Goal: Task Accomplishment & Management: Manage account settings

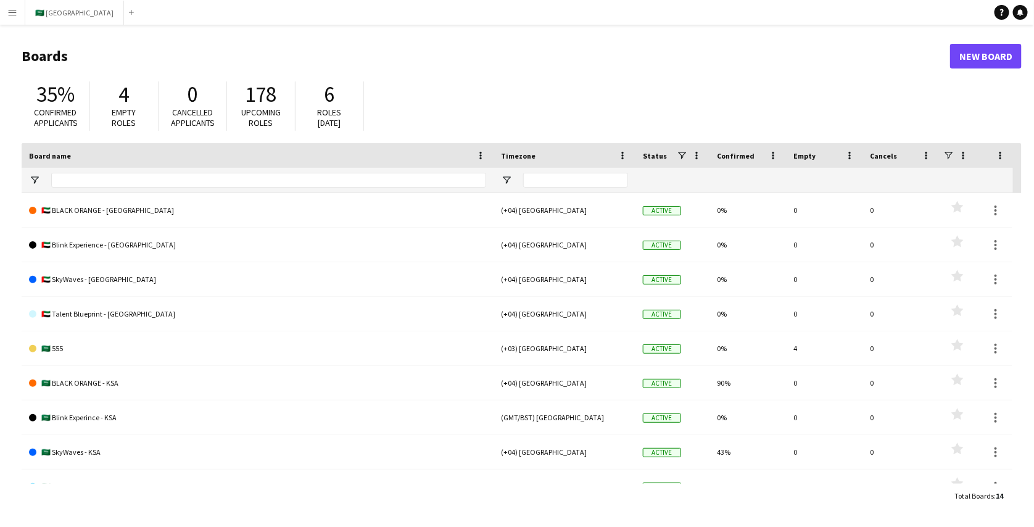
click at [12, 10] on app-icon "Menu" at bounding box center [12, 12] width 10 height 10
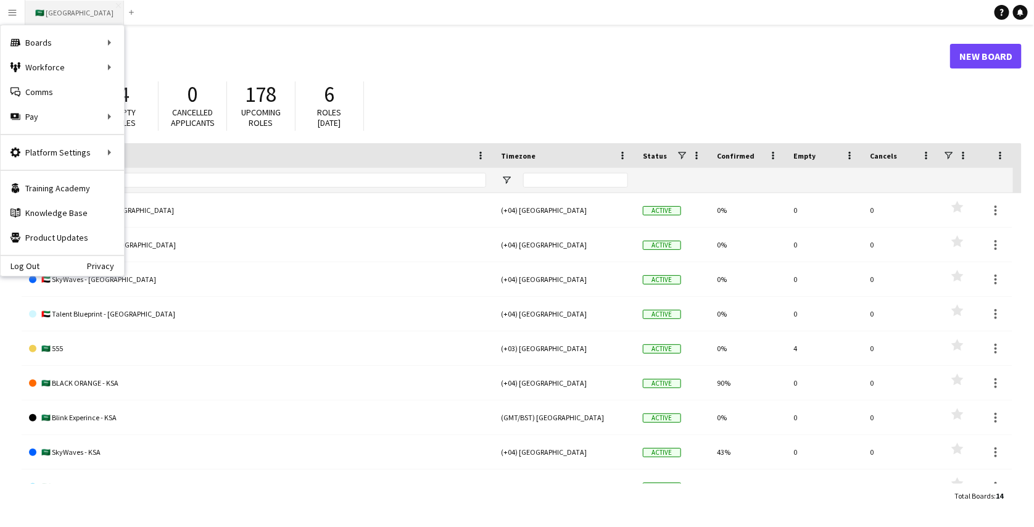
click at [67, 17] on button "🇸🇦 Sports Boulevard Close" at bounding box center [74, 13] width 99 height 24
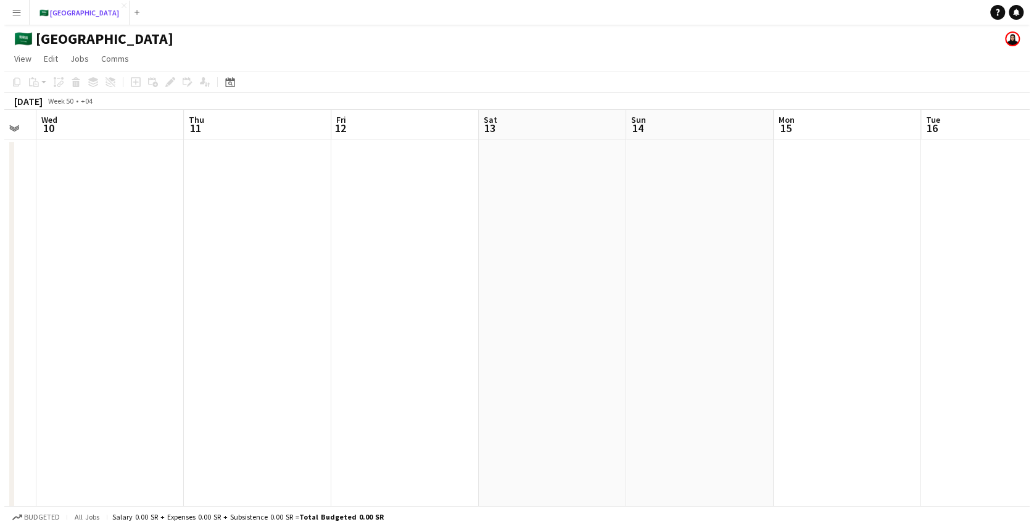
scroll to position [0, 373]
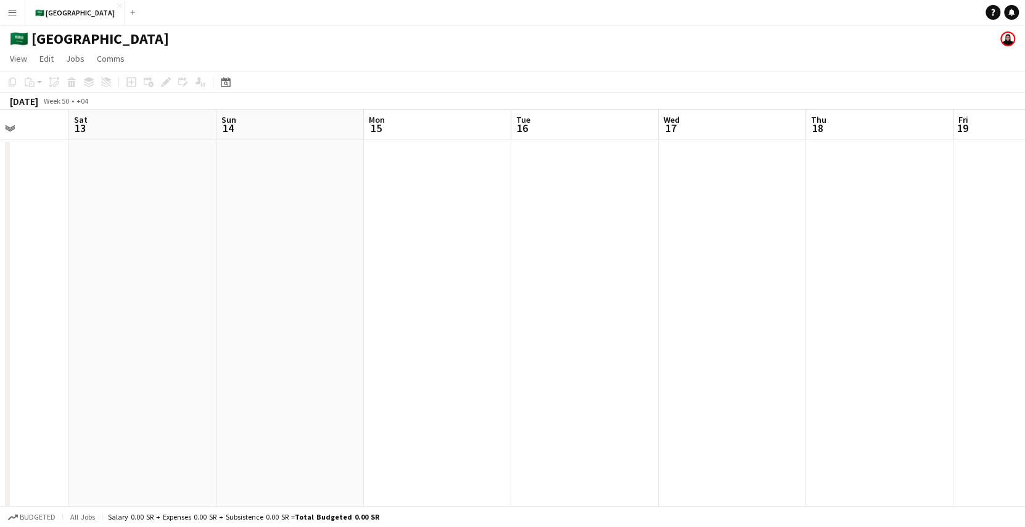
click at [12, 10] on app-icon "Menu" at bounding box center [12, 12] width 10 height 10
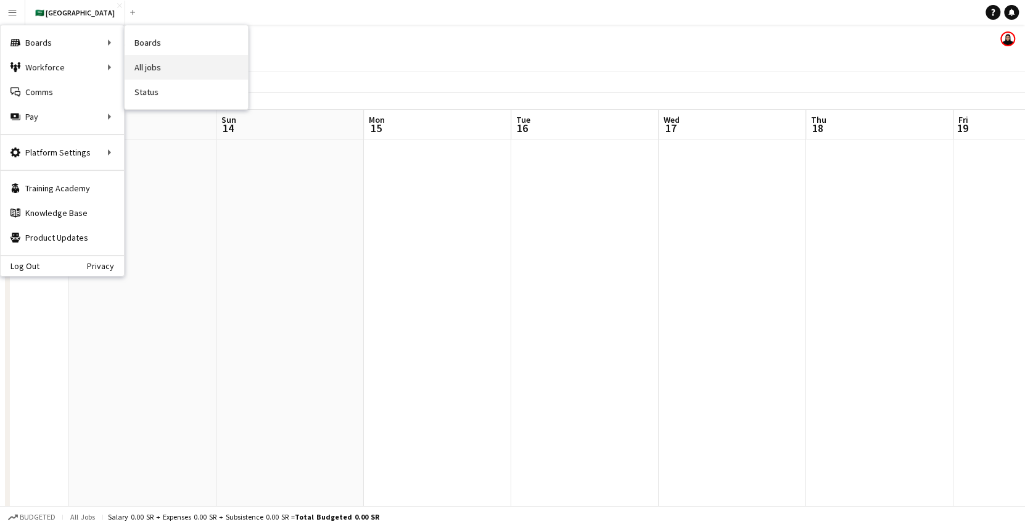
click at [151, 60] on link "All jobs" at bounding box center [186, 67] width 123 height 25
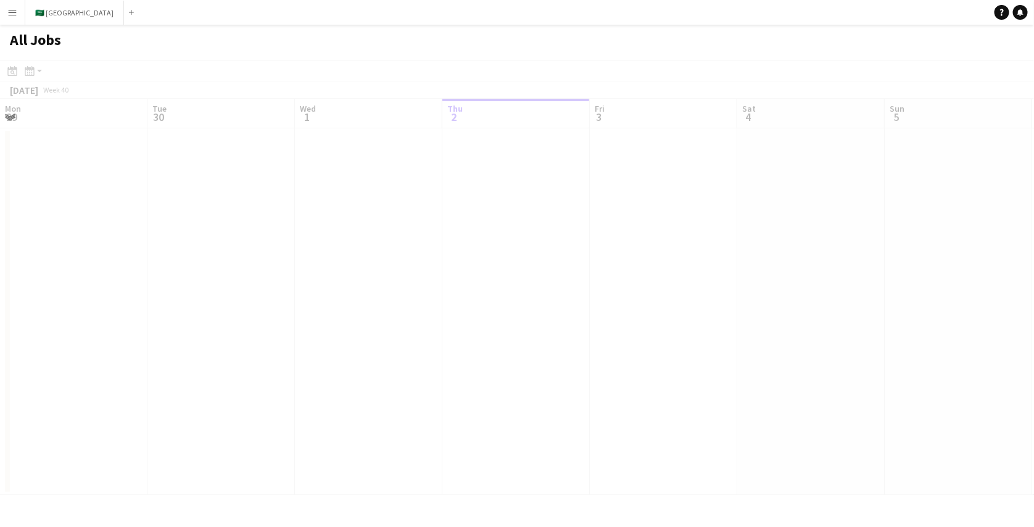
scroll to position [0, 295]
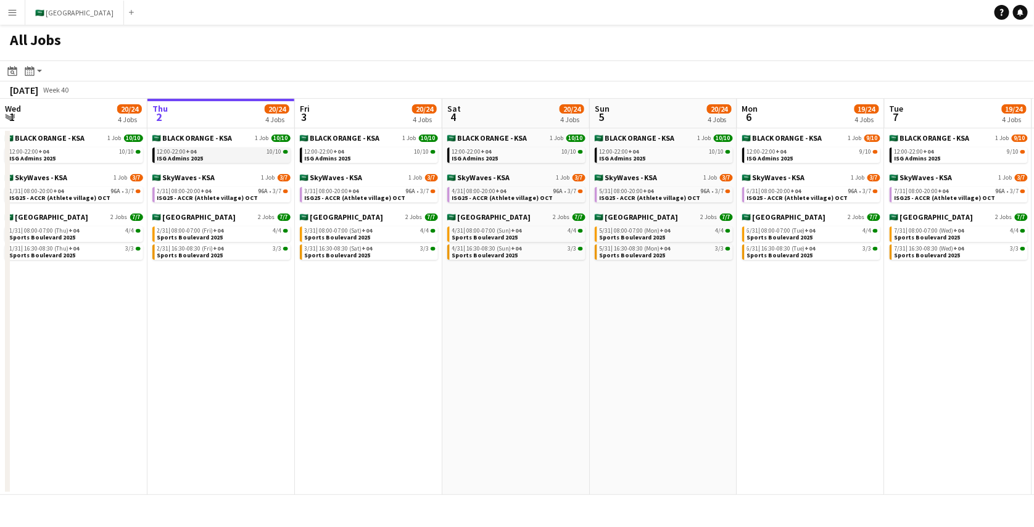
click at [214, 159] on link "12:00-22:00 +04 10/10 ISG Admins 2025" at bounding box center [222, 154] width 131 height 14
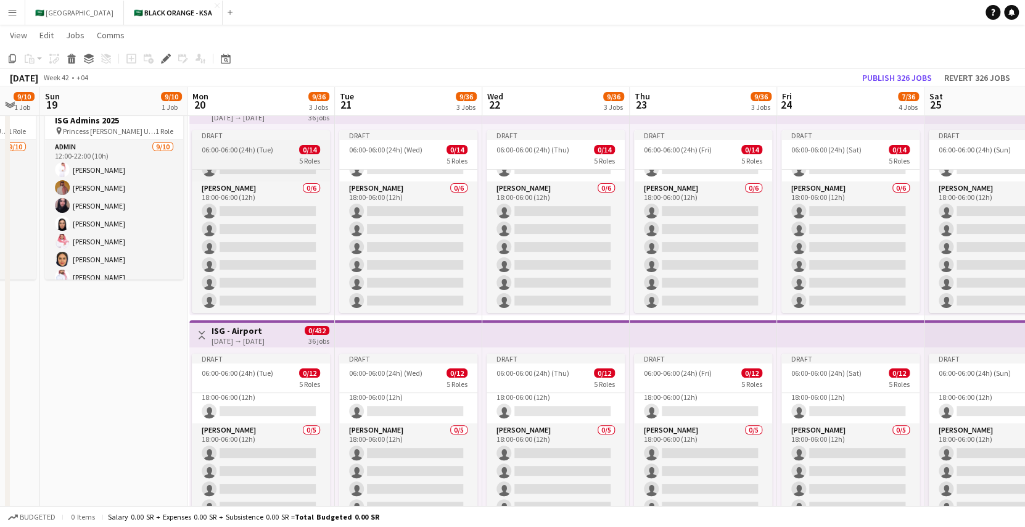
click at [275, 154] on app-job-card "Draft 06:00-06:00 (24h) (Tue) 0/14 5 Roles Supervisor 0/1 06:00-18:00 (12h) sin…" at bounding box center [261, 221] width 138 height 183
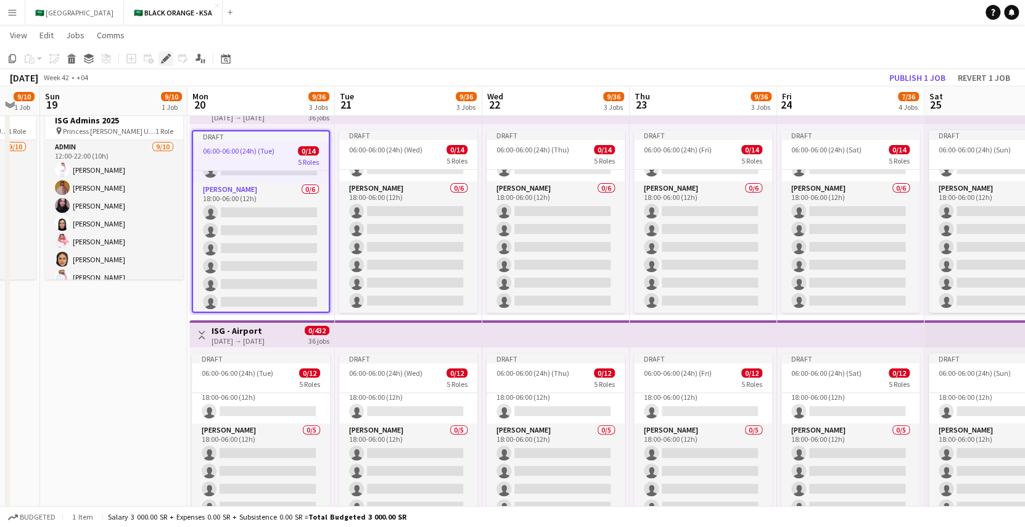
click at [165, 59] on icon at bounding box center [165, 59] width 7 height 7
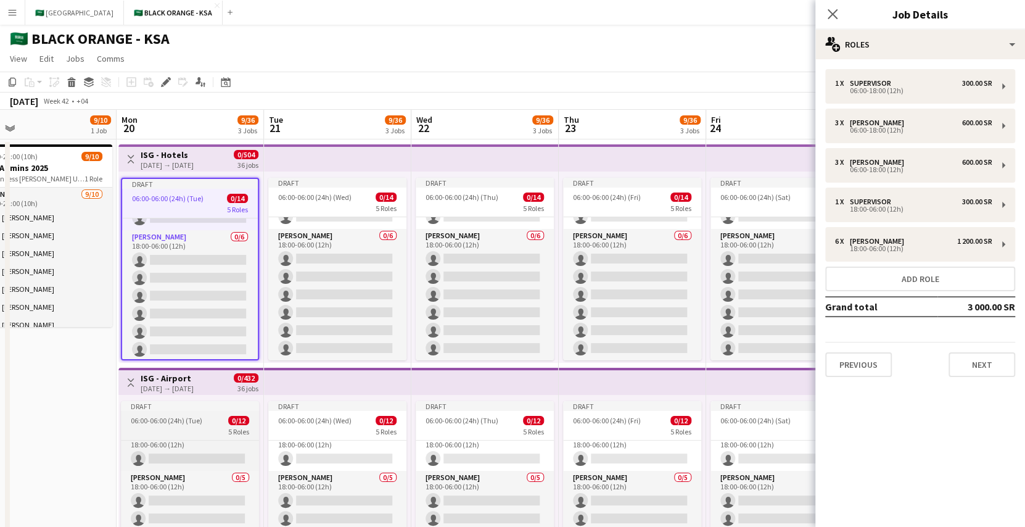
click at [190, 420] on span "06:00-06:00 (24h) (Tue)" at bounding box center [167, 420] width 72 height 9
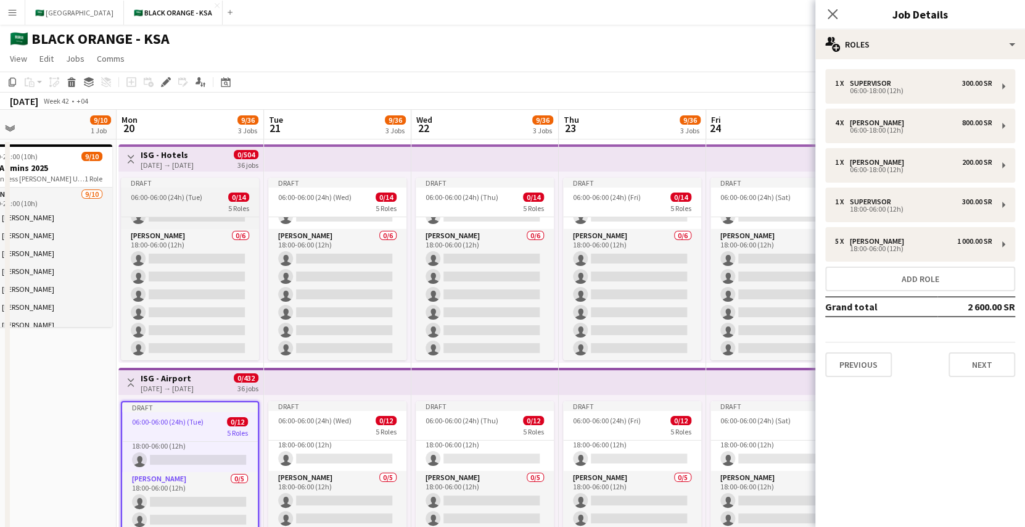
click at [209, 194] on div "06:00-06:00 (24h) (Tue) 0/14" at bounding box center [190, 196] width 138 height 9
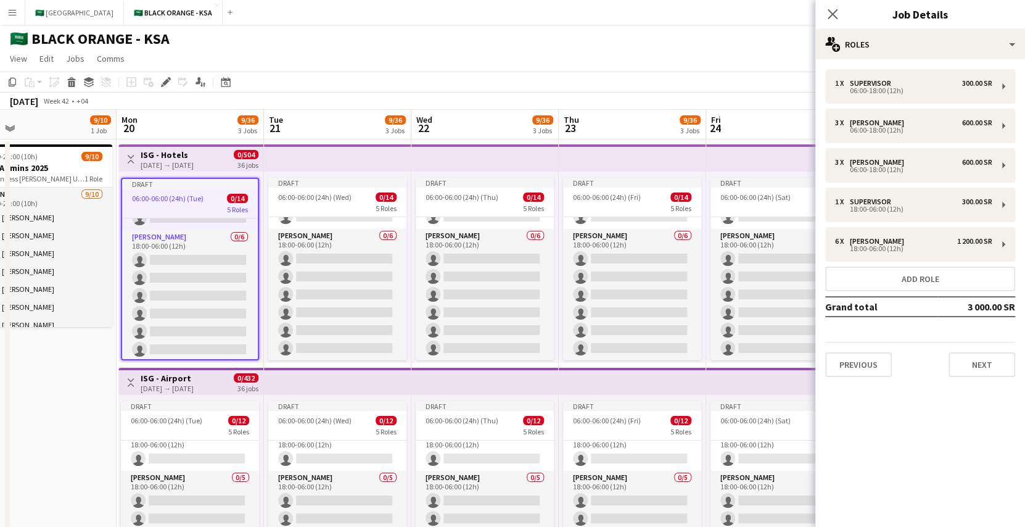
click at [288, 160] on app-top-bar at bounding box center [337, 157] width 147 height 27
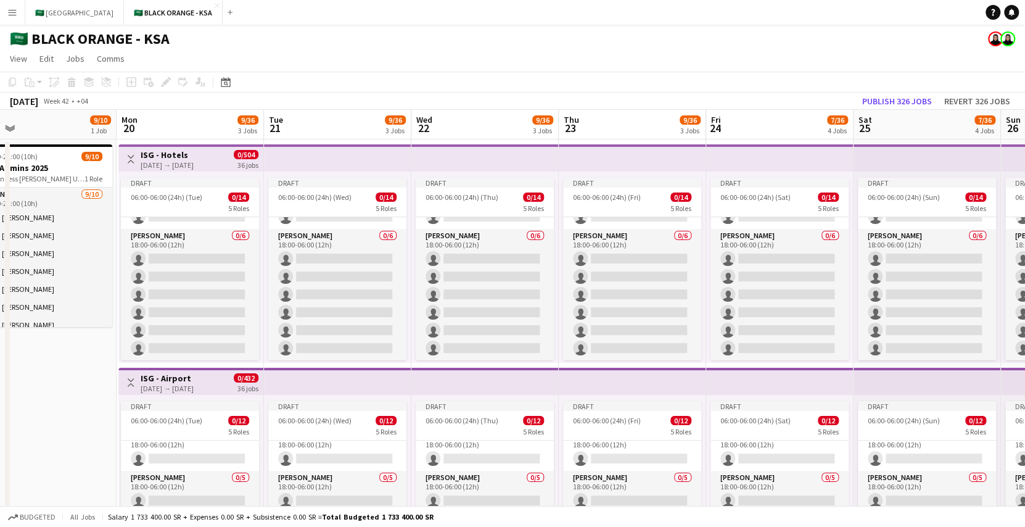
click at [288, 160] on app-top-bar at bounding box center [337, 157] width 147 height 27
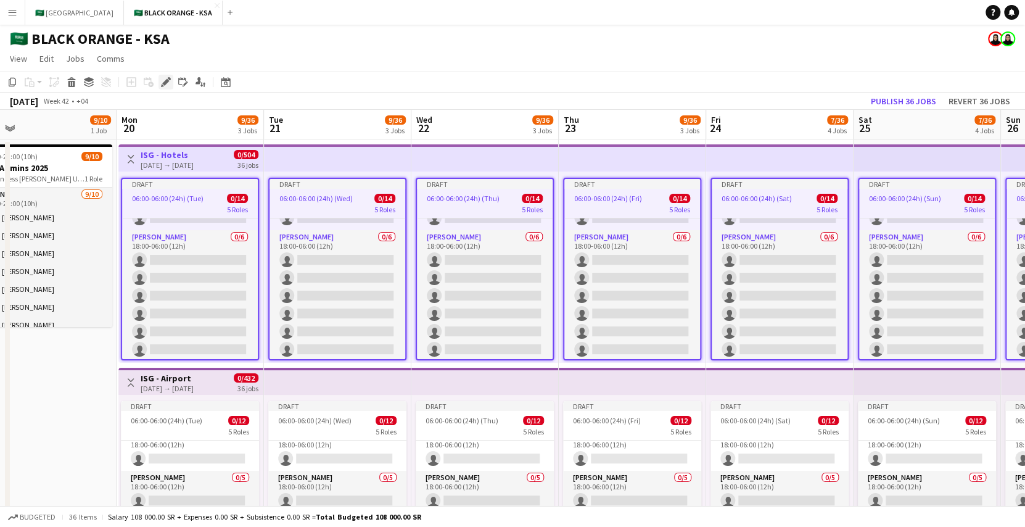
click at [165, 78] on icon "Edit" at bounding box center [166, 82] width 10 height 10
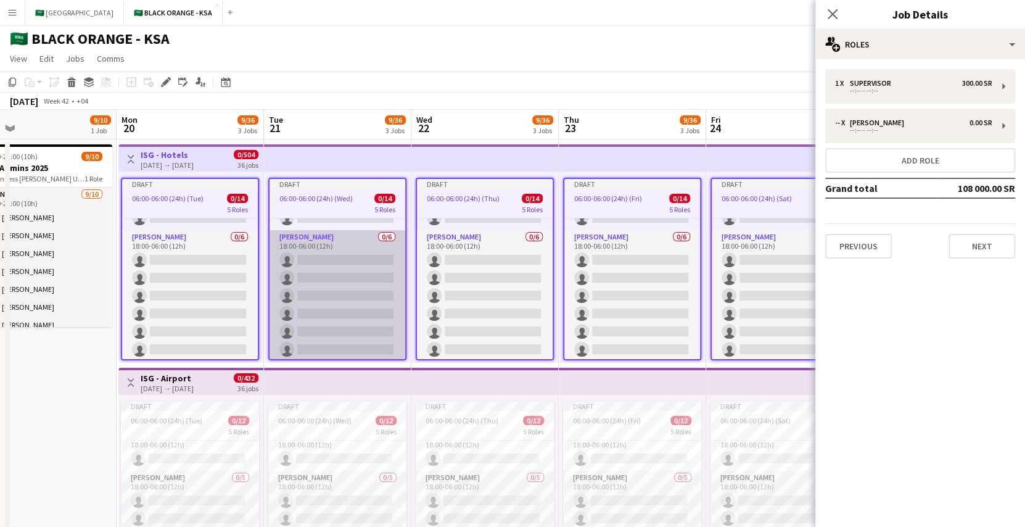
scroll to position [207, 0]
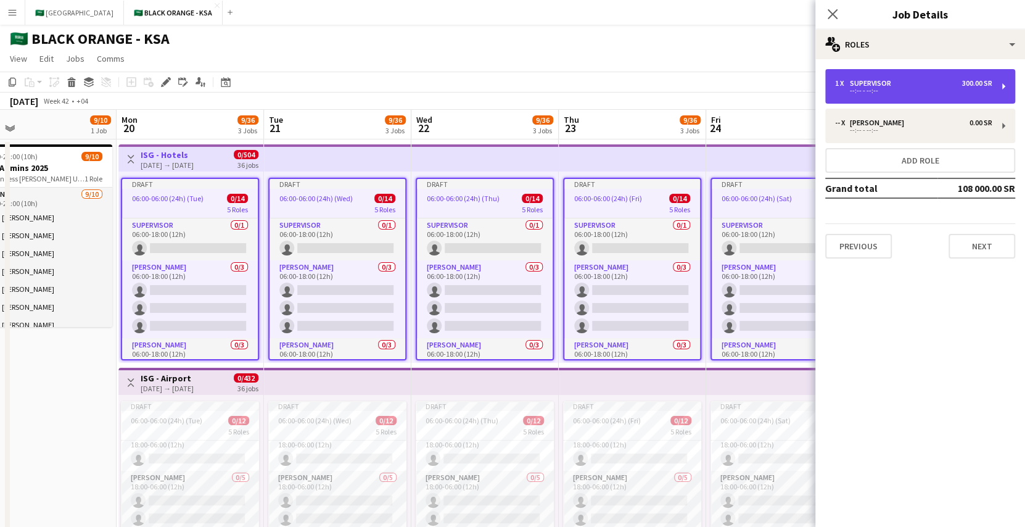
click at [905, 94] on div "1 x Supervisor 300.00 SR --:-- - --:--" at bounding box center [921, 86] width 190 height 35
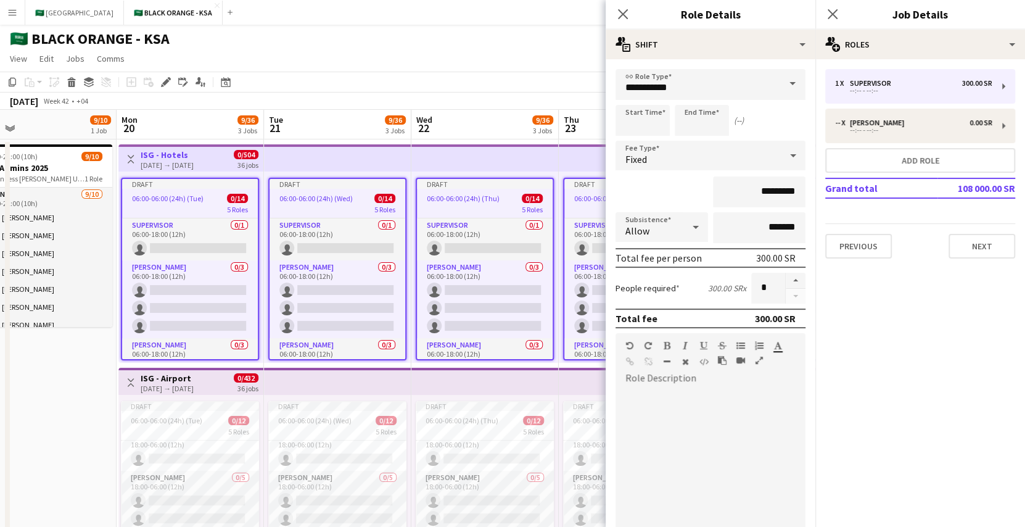
click at [931, 286] on mat-expansion-panel "pencil3 General details 1 x Supervisor 300.00 SR --:-- - --:-- -- x [PERSON_NAM…" at bounding box center [921, 293] width 210 height 468
click at [436, 387] on app-top-bar at bounding box center [485, 381] width 147 height 27
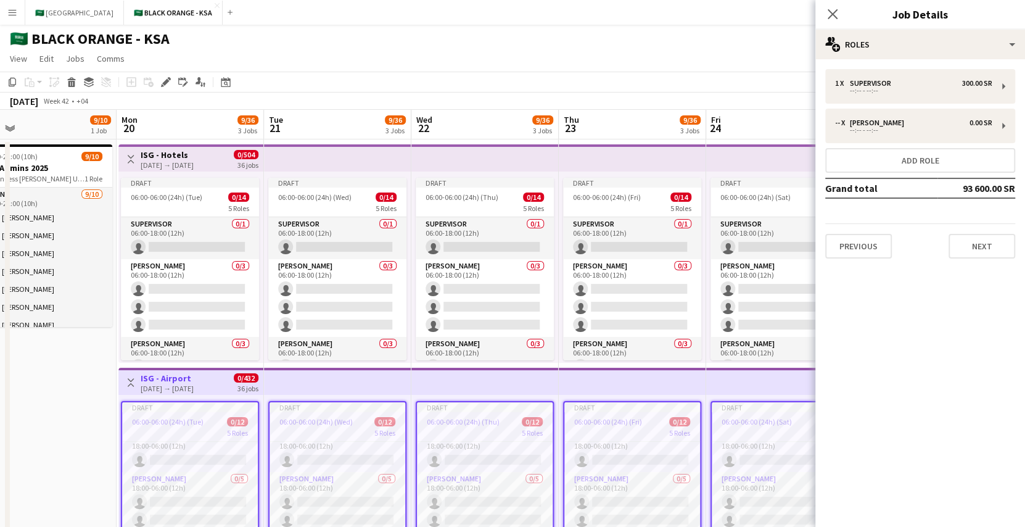
click at [407, 157] on app-top-bar at bounding box center [337, 157] width 147 height 27
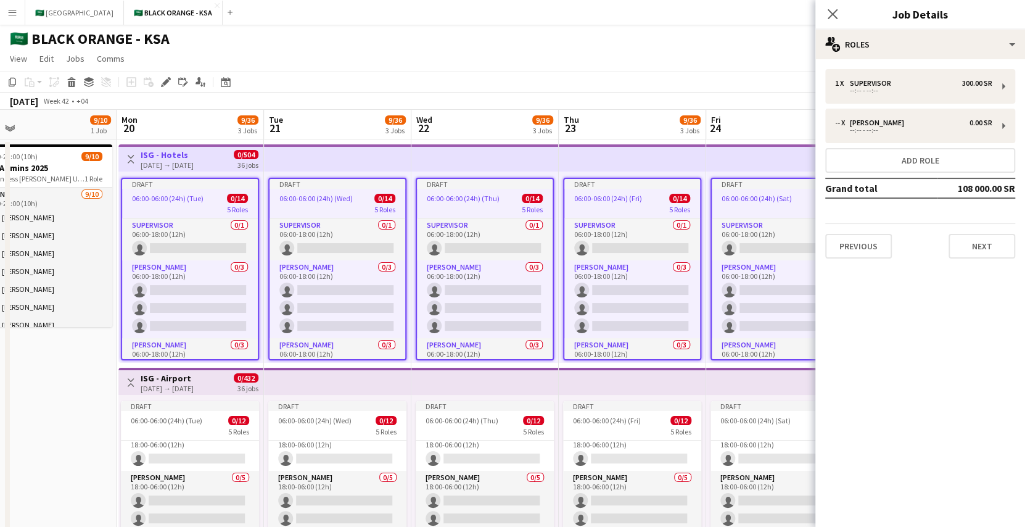
click at [207, 189] on app-job-card "Draft 06:00-06:00 (24h) (Tue) 0/14 5 Roles Supervisor 0/1 06:00-18:00 (12h) sin…" at bounding box center [190, 269] width 138 height 183
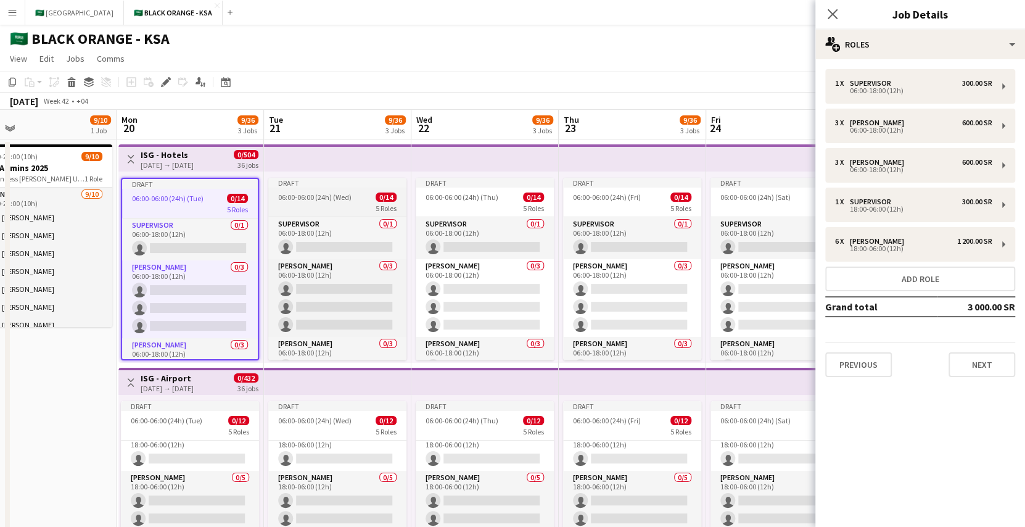
click at [323, 197] on span "06:00-06:00 (24h) (Wed)" at bounding box center [314, 196] width 73 height 9
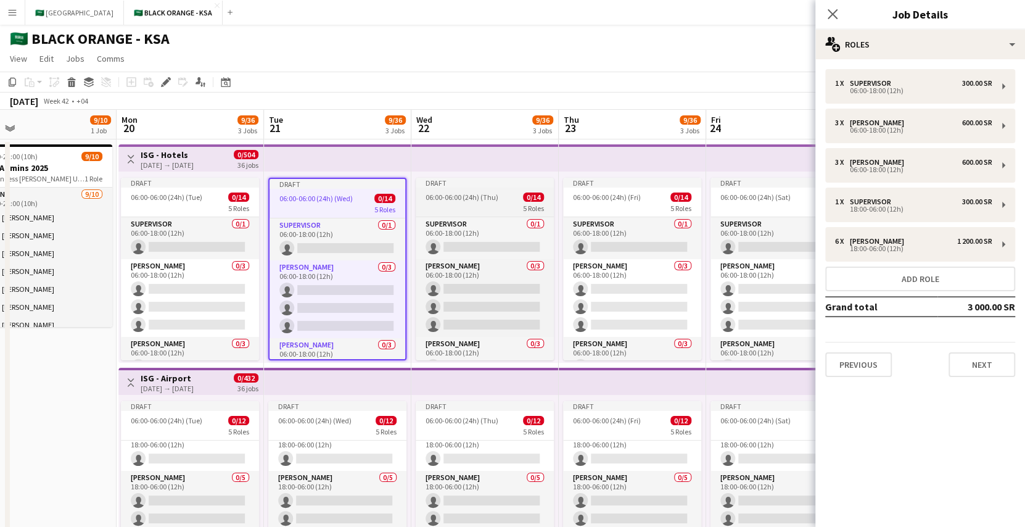
click at [440, 190] on app-job-card "Draft 06:00-06:00 (24h) (Thu) 0/14 5 Roles Supervisor 0/1 06:00-18:00 (12h) sin…" at bounding box center [485, 269] width 138 height 183
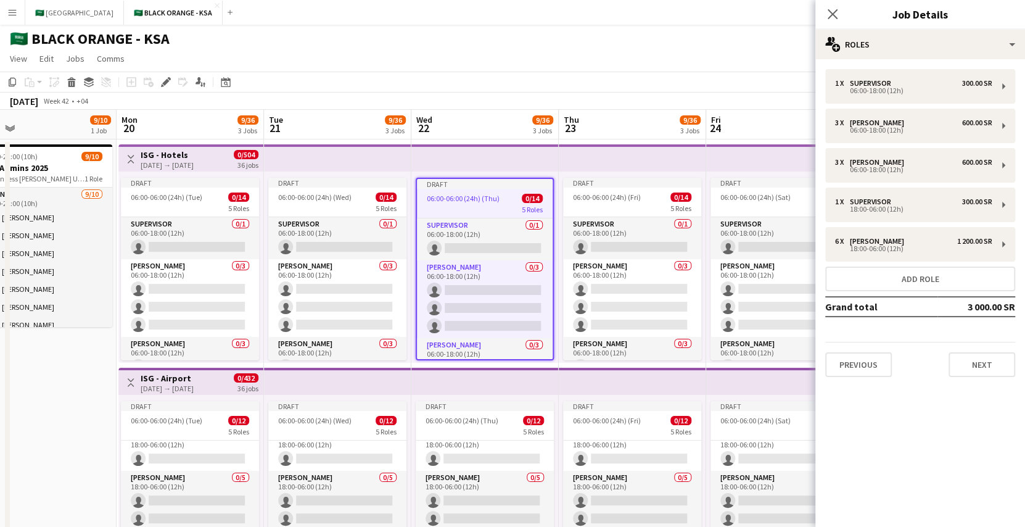
click at [194, 163] on div "[DATE] → [DATE]" at bounding box center [167, 164] width 53 height 9
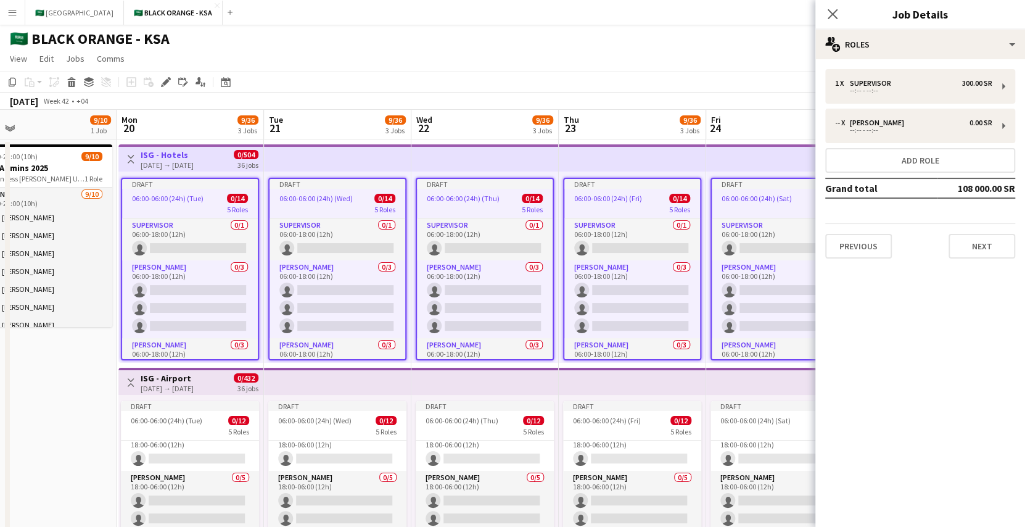
click at [214, 195] on div "06:00-06:00 (24h) (Tue) 0/14" at bounding box center [190, 198] width 136 height 9
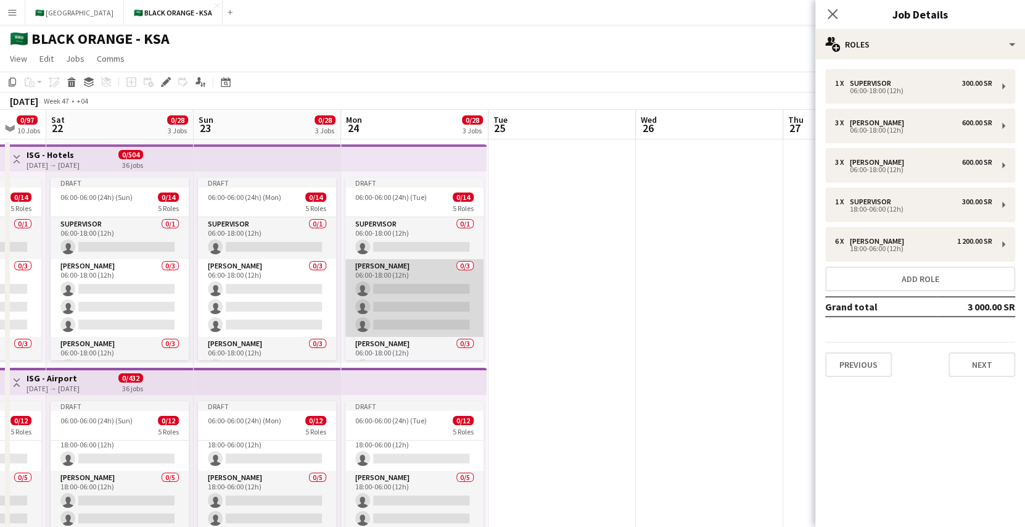
click at [432, 276] on app-card-role "[PERSON_NAME] 0/3 06:00-18:00 (12h) single-neutral-actions single-neutral-actio…" at bounding box center [415, 298] width 138 height 78
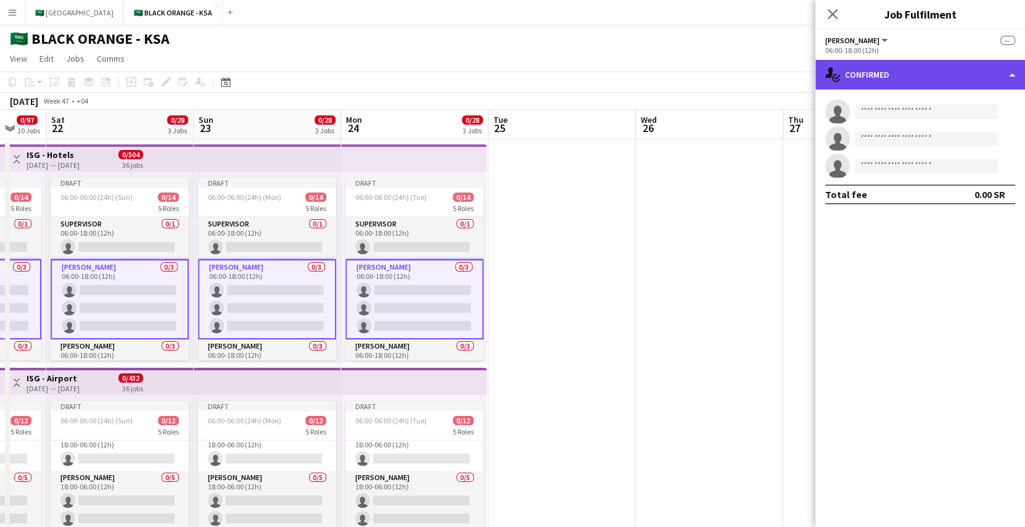
click at [877, 67] on div "single-neutral-actions-check-2 Confirmed" at bounding box center [921, 75] width 210 height 30
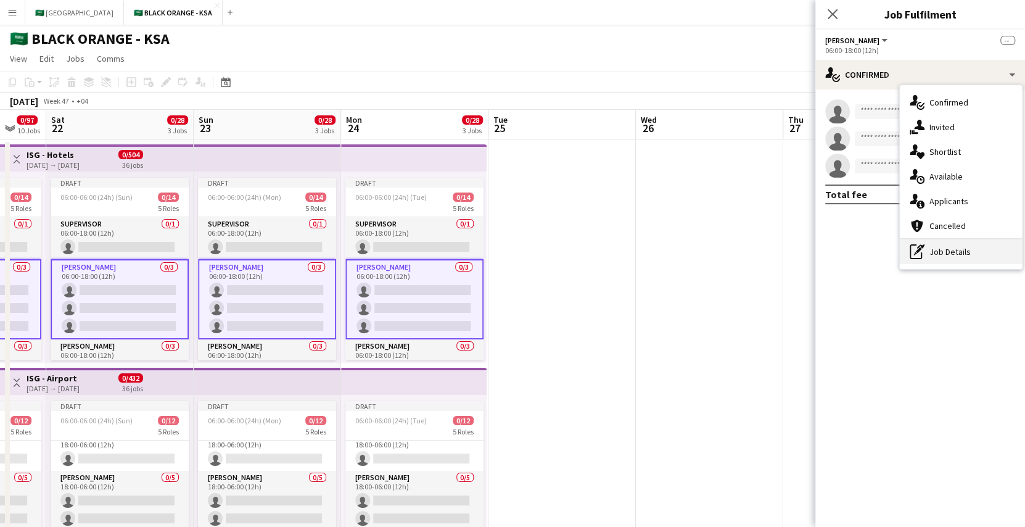
click at [942, 252] on div "pen-write Job Details" at bounding box center [961, 251] width 122 height 25
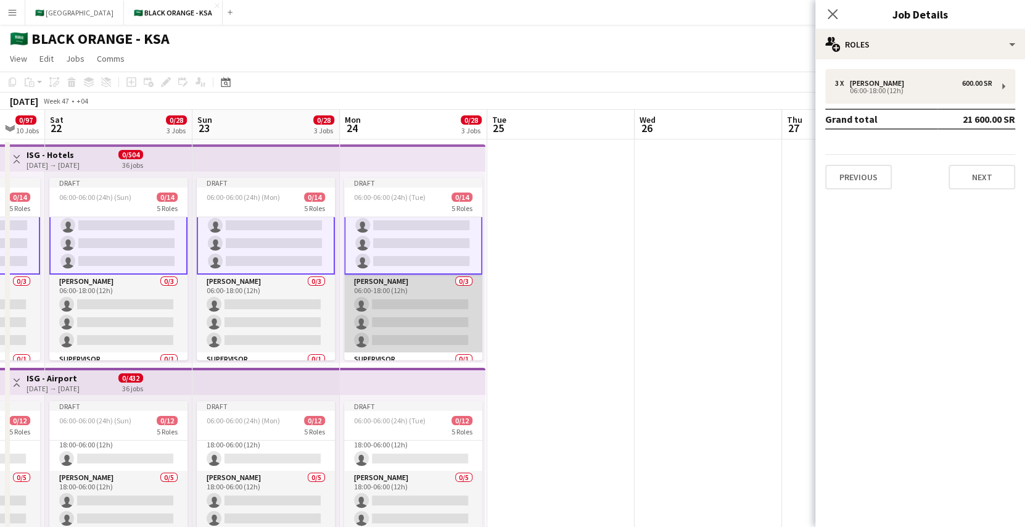
drag, startPoint x: 422, startPoint y: 279, endPoint x: 421, endPoint y: 291, distance: 11.2
click at [421, 291] on app-card-role "[PERSON_NAME] 0/3 06:00-18:00 (12h) single-neutral-actions single-neutral-actio…" at bounding box center [413, 314] width 138 height 78
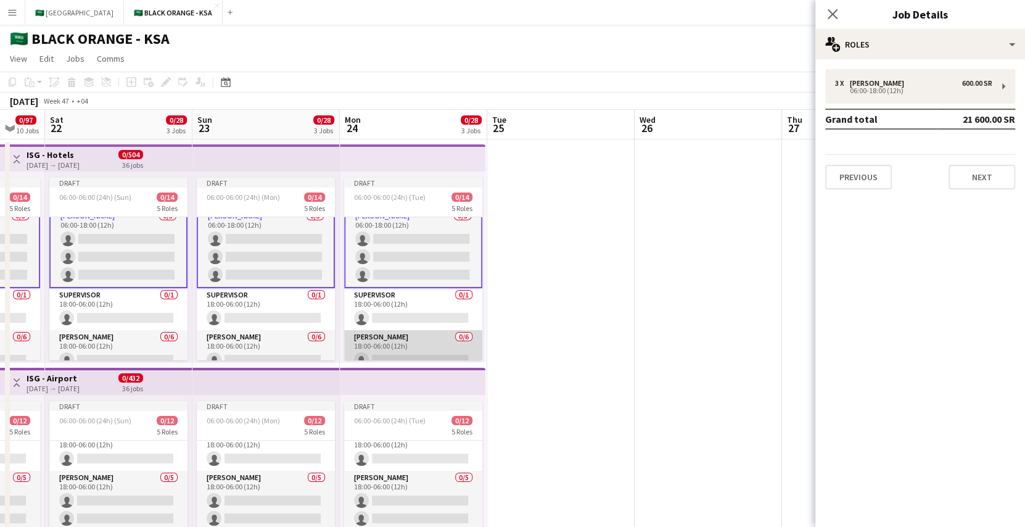
click at [419, 339] on app-card-role "[PERSON_NAME] 0/6 18:00-06:00 (12h) single-neutral-actions single-neutral-actio…" at bounding box center [413, 395] width 138 height 131
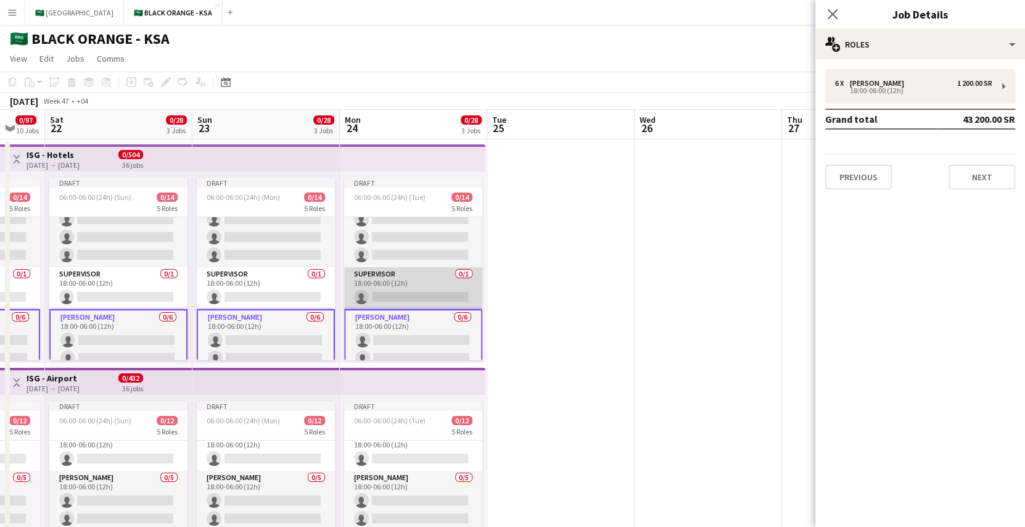
click at [427, 279] on app-card-role "Supervisor 0/1 18:00-06:00 (12h) single-neutral-actions" at bounding box center [413, 288] width 138 height 42
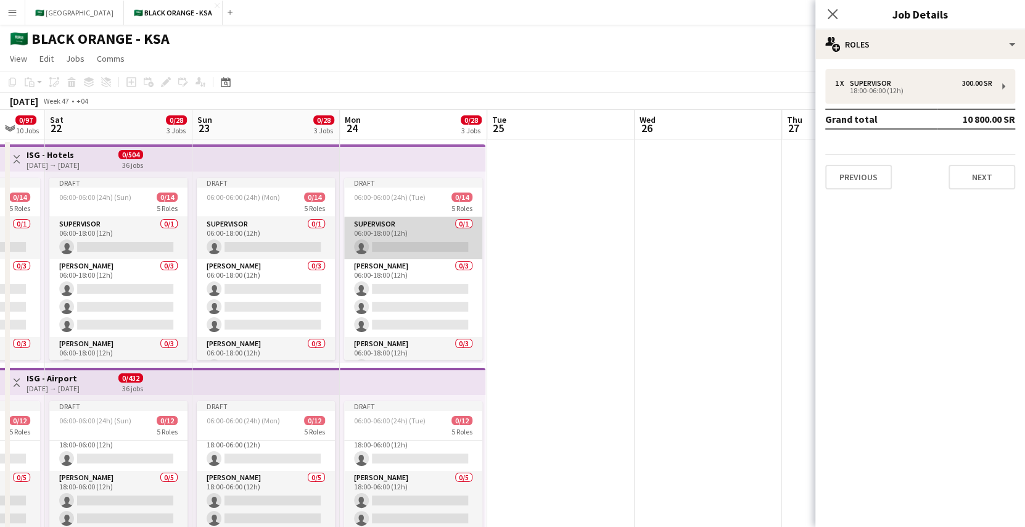
click at [424, 238] on app-card-role "Supervisor 0/1 06:00-18:00 (12h) single-neutral-actions" at bounding box center [413, 238] width 138 height 42
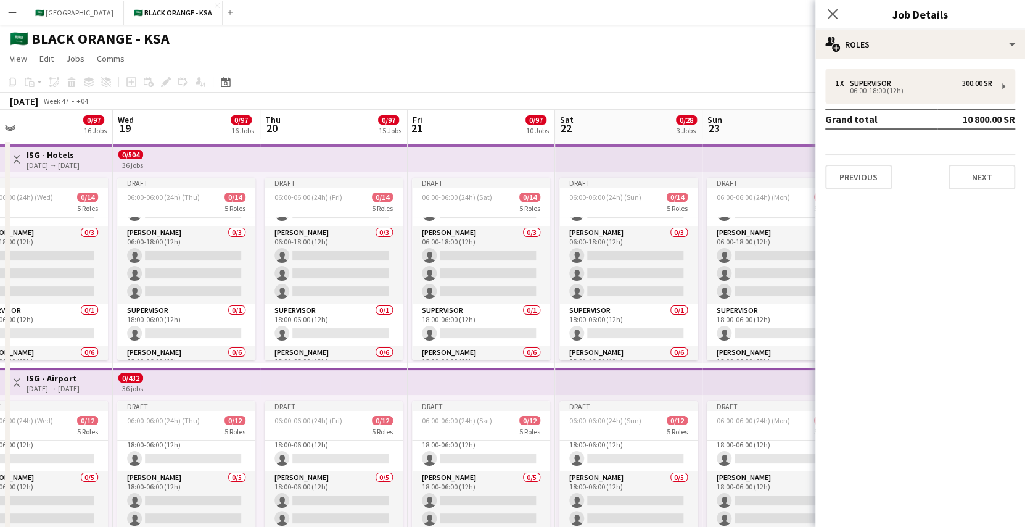
click at [241, 159] on app-top-bar at bounding box center [186, 157] width 147 height 27
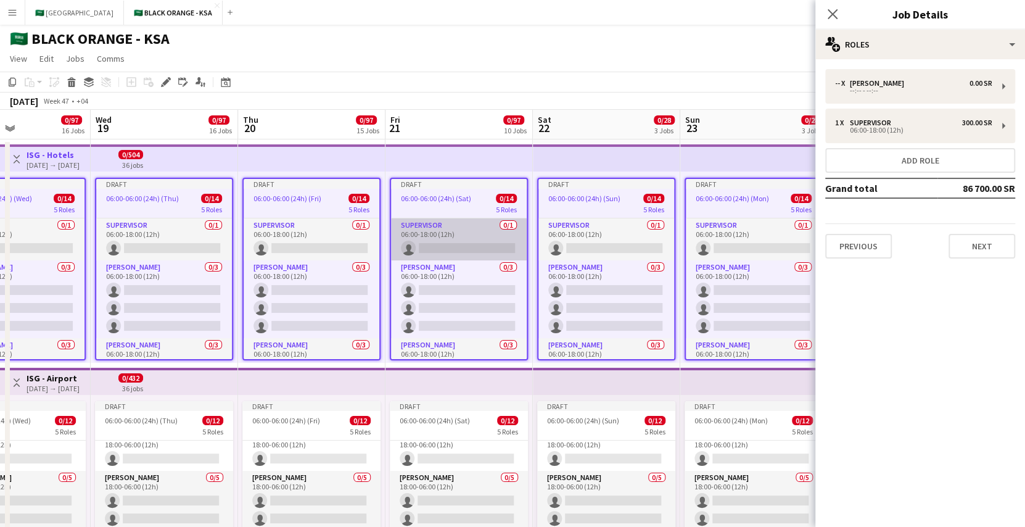
scroll to position [0, 352]
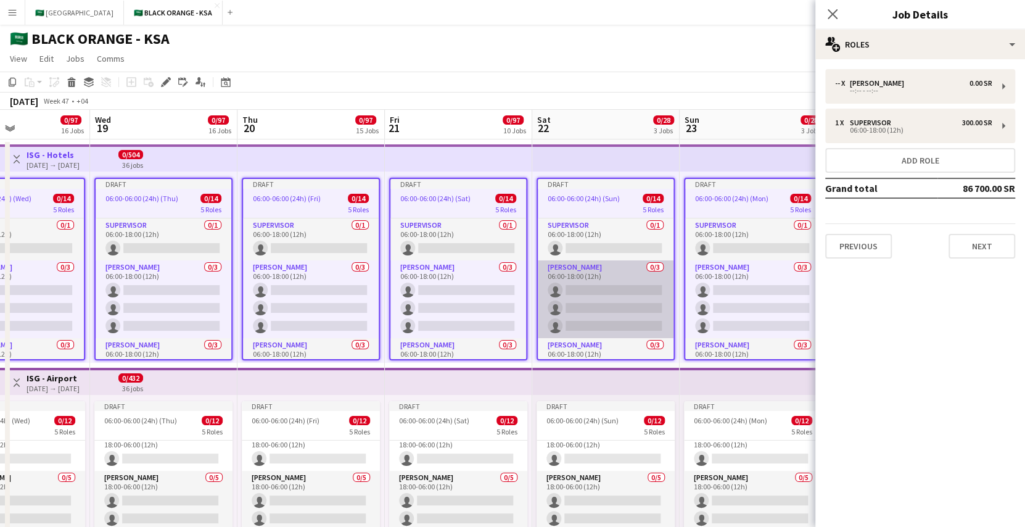
click at [599, 280] on app-card-role "[PERSON_NAME] 0/3 06:00-18:00 (12h) single-neutral-actions single-neutral-actio…" at bounding box center [606, 299] width 136 height 78
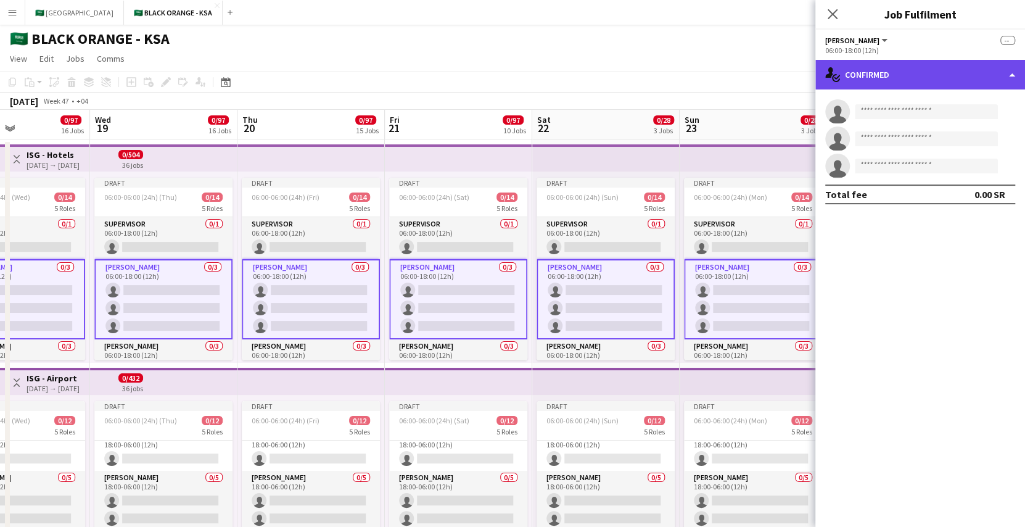
click at [914, 80] on div "single-neutral-actions-check-2 Confirmed" at bounding box center [921, 75] width 210 height 30
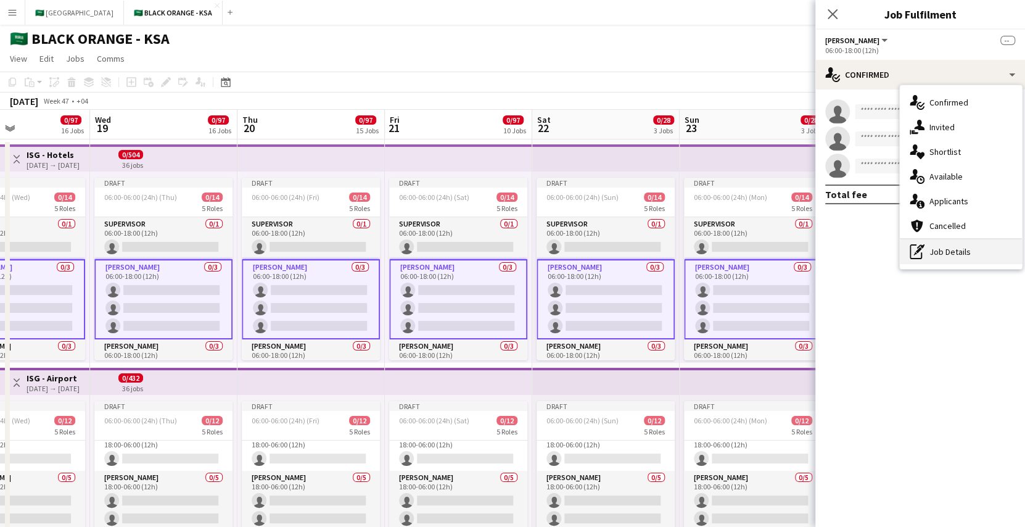
click at [943, 248] on div "pen-write Job Details" at bounding box center [961, 251] width 122 height 25
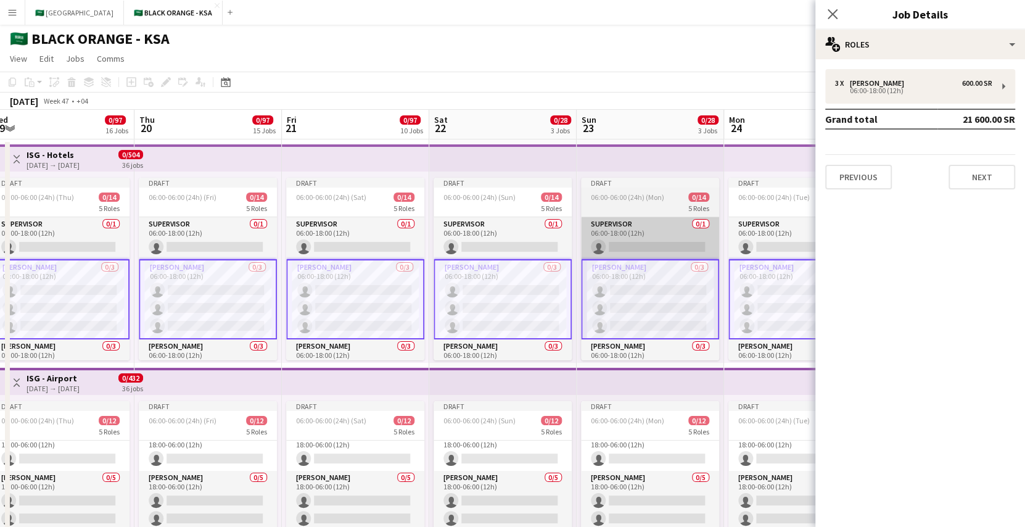
scroll to position [0, 457]
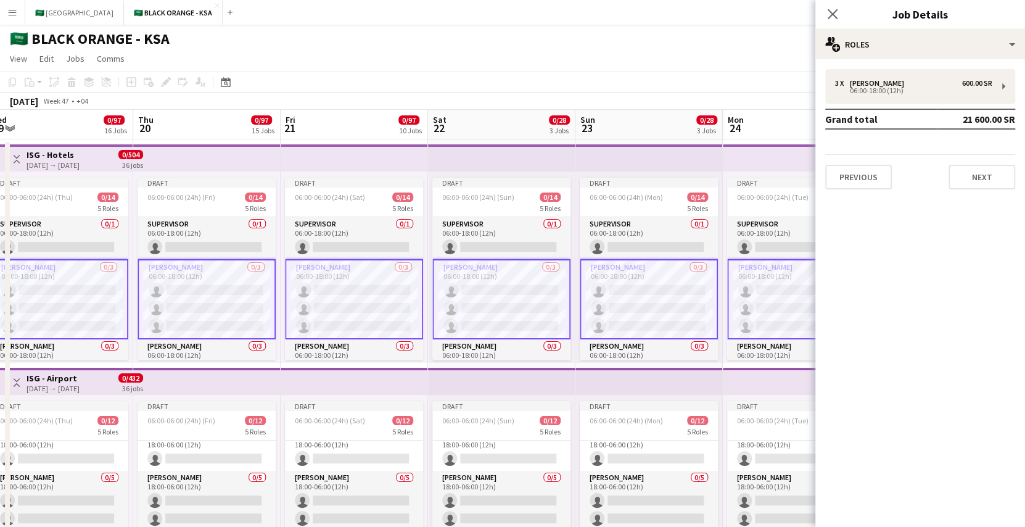
click at [641, 277] on app-card-role "[PERSON_NAME] 0/3 06:00-18:00 (12h) single-neutral-actions single-neutral-actio…" at bounding box center [649, 299] width 138 height 80
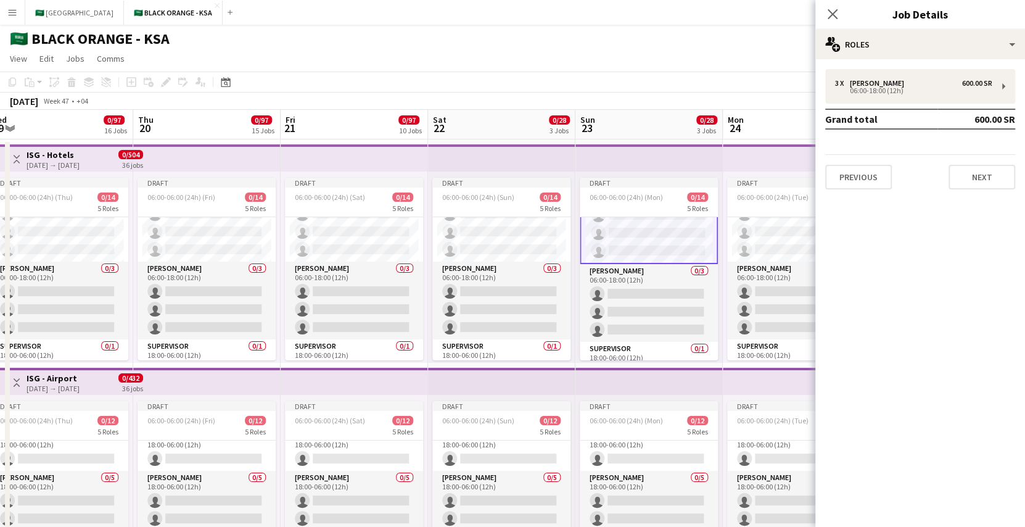
scroll to position [94, 0]
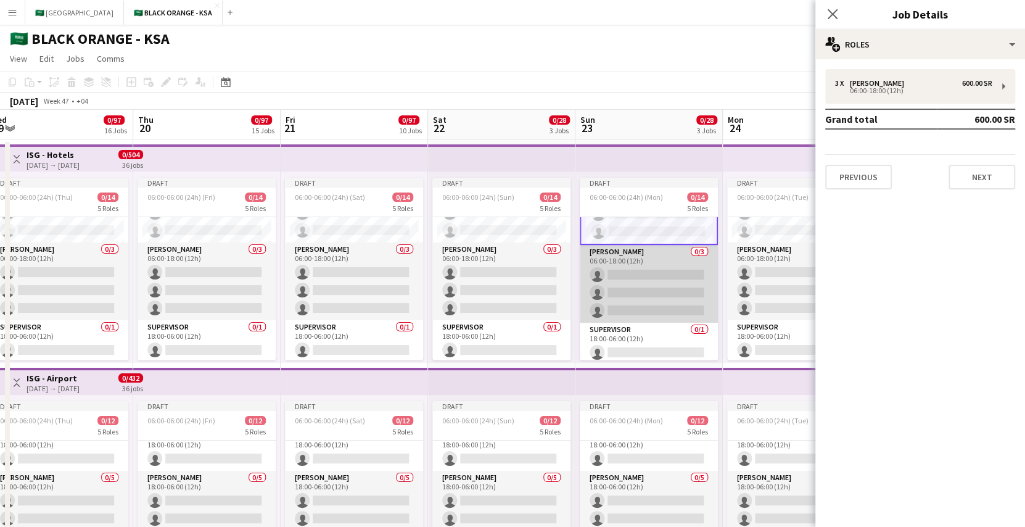
click at [642, 268] on app-card-role "[PERSON_NAME] 0/3 06:00-18:00 (12h) single-neutral-actions single-neutral-actio…" at bounding box center [649, 284] width 138 height 78
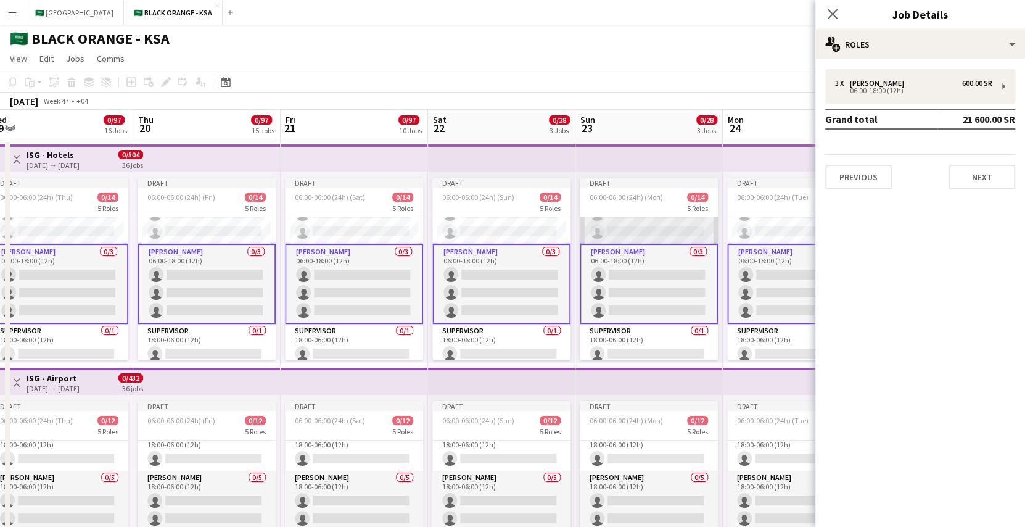
click at [643, 236] on app-card-role "[PERSON_NAME] 0/3 06:00-18:00 (12h) single-neutral-actions single-neutral-actio…" at bounding box center [649, 205] width 138 height 78
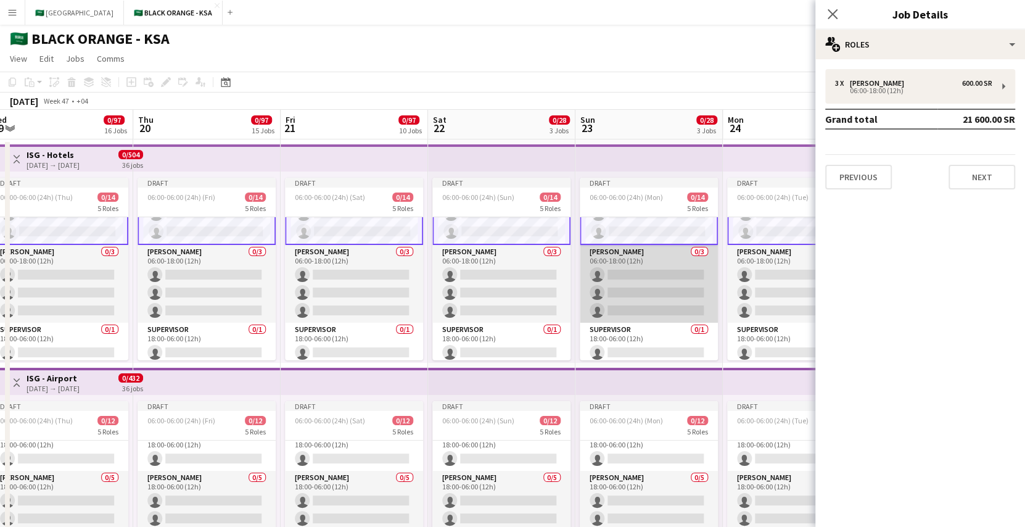
click at [640, 271] on app-card-role "[PERSON_NAME] 0/3 06:00-18:00 (12h) single-neutral-actions single-neutral-actio…" at bounding box center [649, 284] width 138 height 78
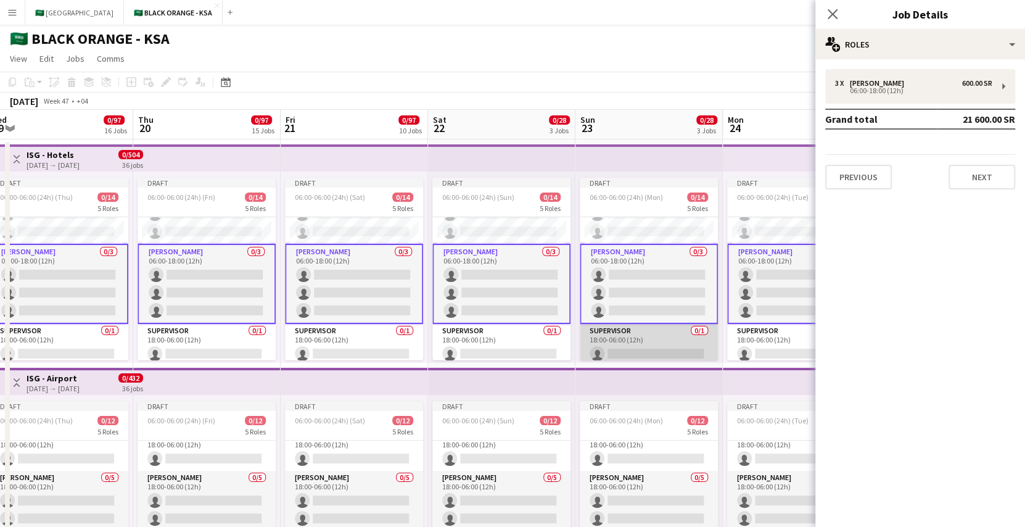
click at [634, 335] on app-card-role "Supervisor 0/1 18:00-06:00 (12h) single-neutral-actions" at bounding box center [649, 345] width 138 height 42
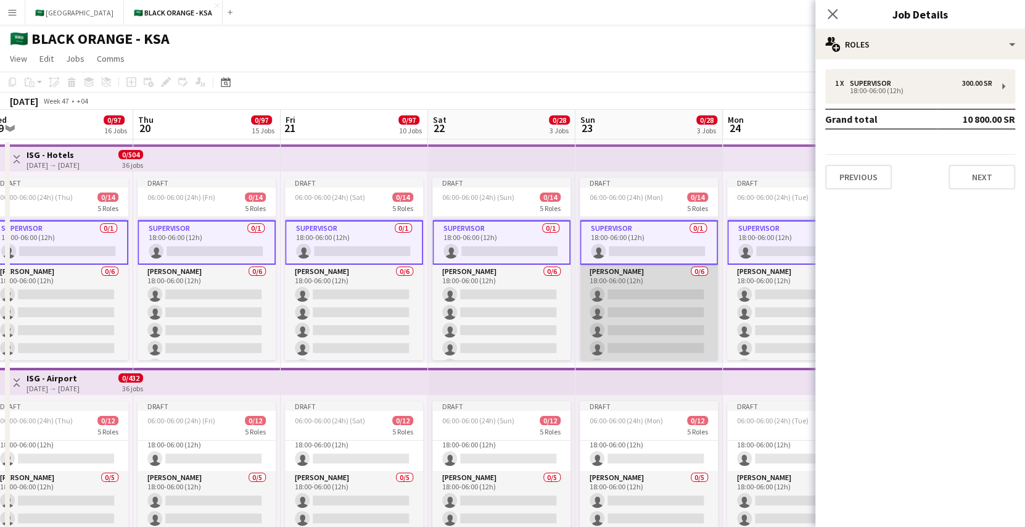
click at [635, 276] on app-card-role "[PERSON_NAME] 0/6 18:00-06:00 (12h) single-neutral-actions single-neutral-actio…" at bounding box center [649, 330] width 138 height 131
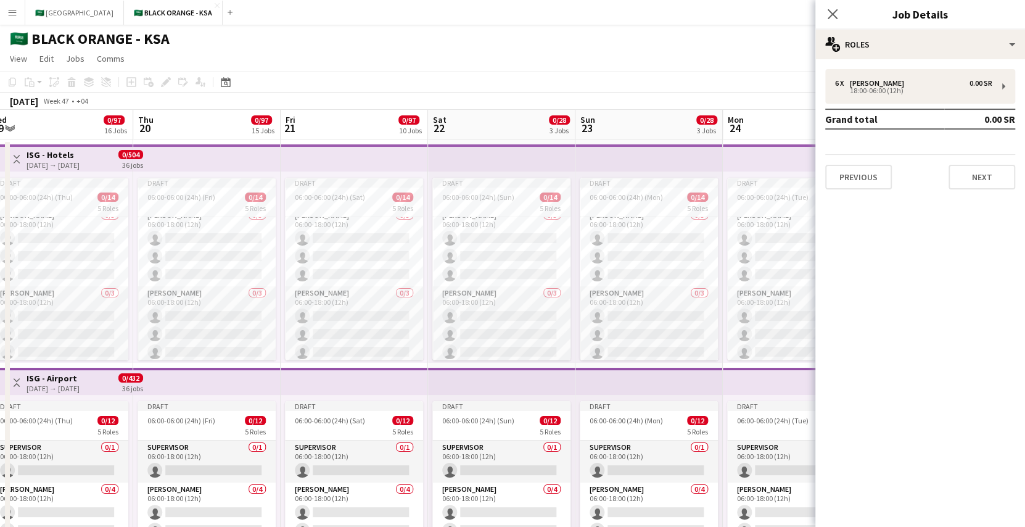
scroll to position [57, 0]
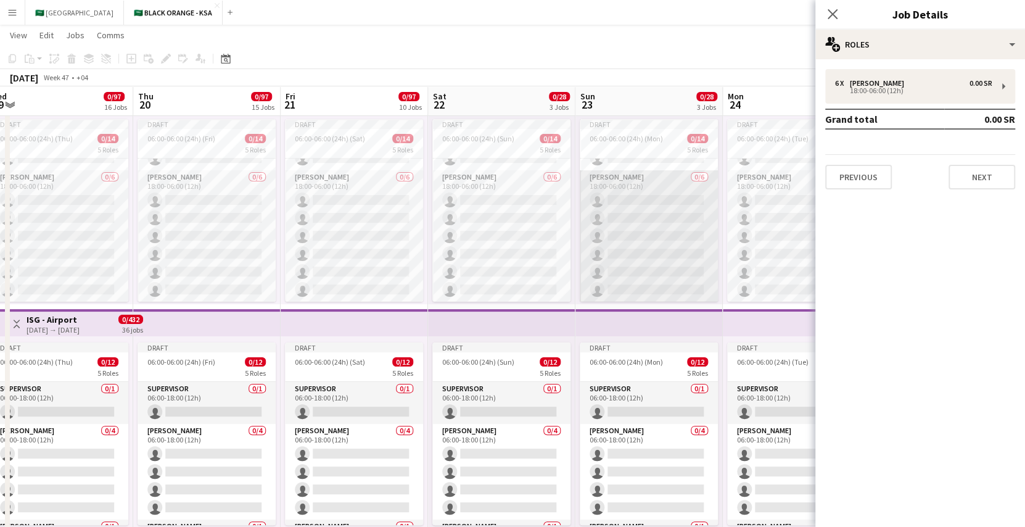
click at [661, 217] on app-card-role "[PERSON_NAME] 0/6 18:00-06:00 (12h) single-neutral-actions single-neutral-actio…" at bounding box center [649, 235] width 138 height 131
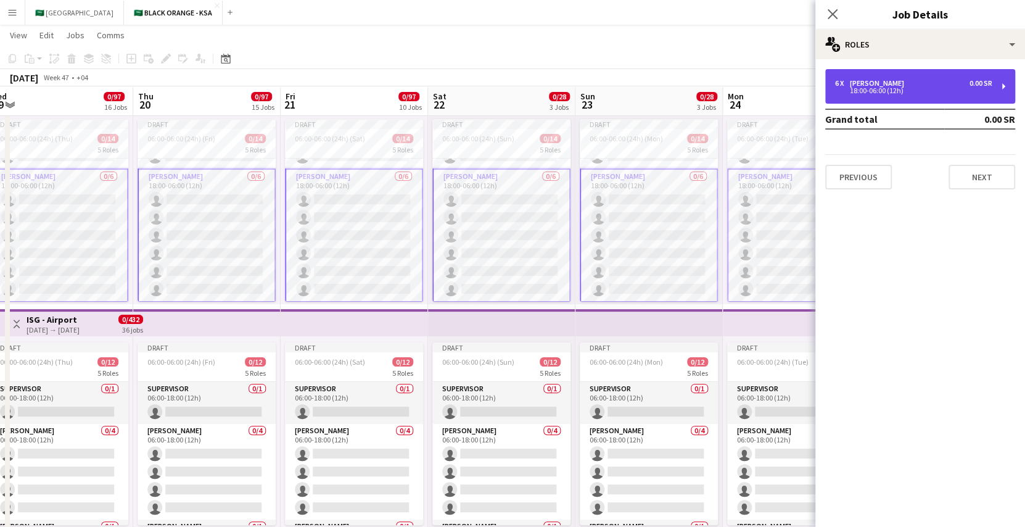
click at [909, 85] on div "6 x [PERSON_NAME] 0.00 SR" at bounding box center [913, 83] width 157 height 9
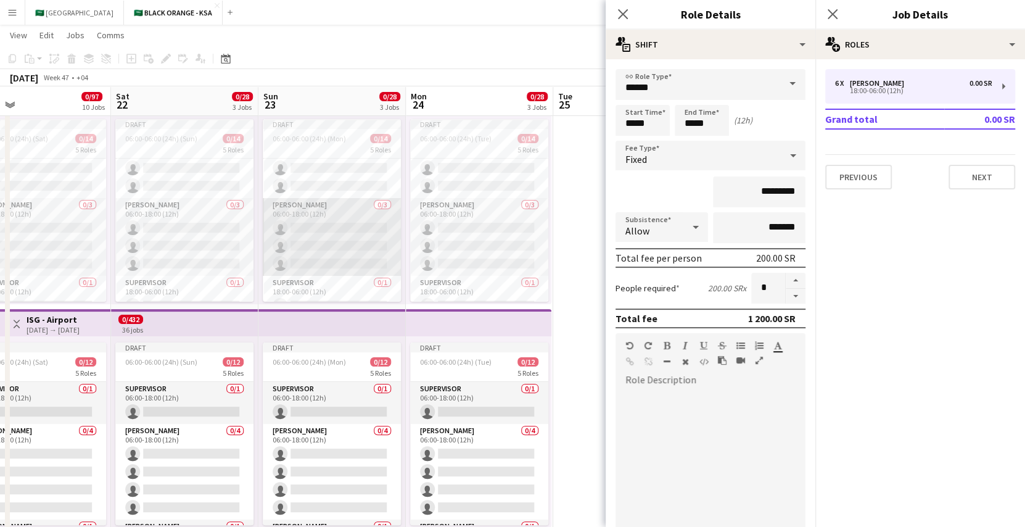
click at [325, 223] on app-card-role "[PERSON_NAME] 0/3 06:00-18:00 (12h) single-neutral-actions single-neutral-actio…" at bounding box center [332, 237] width 138 height 78
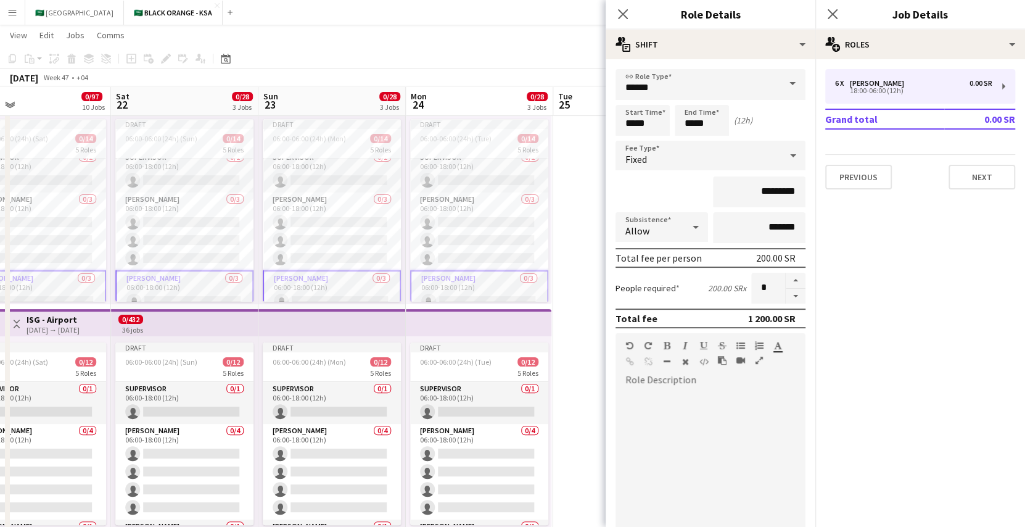
click at [325, 228] on app-card-role "[PERSON_NAME] 0/3 06:00-18:00 (12h) single-neutral-actions single-neutral-actio…" at bounding box center [332, 231] width 138 height 78
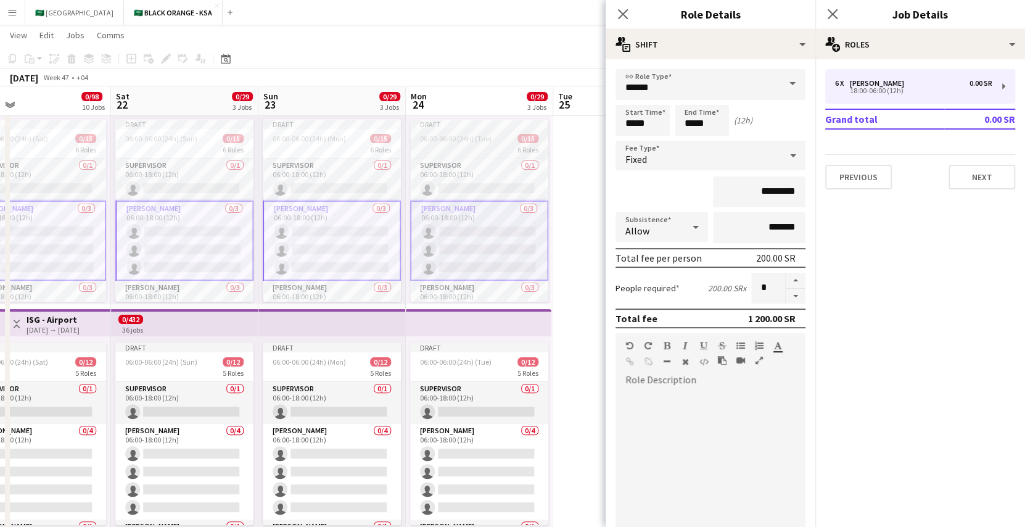
click at [481, 140] on span "06:00-06:00 (24h) (Tue)" at bounding box center [456, 138] width 72 height 9
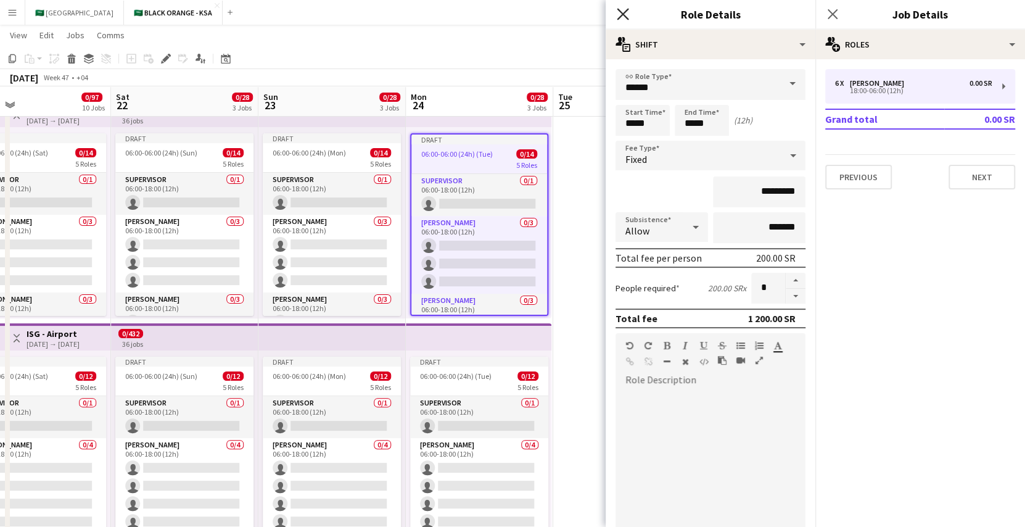
click at [626, 12] on icon "Close pop-in" at bounding box center [623, 14] width 12 height 12
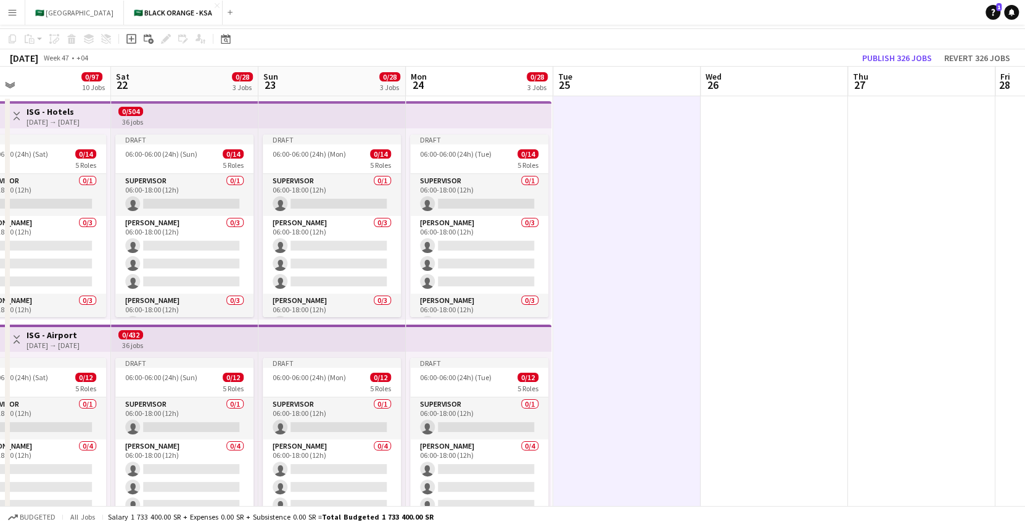
scroll to position [0, 0]
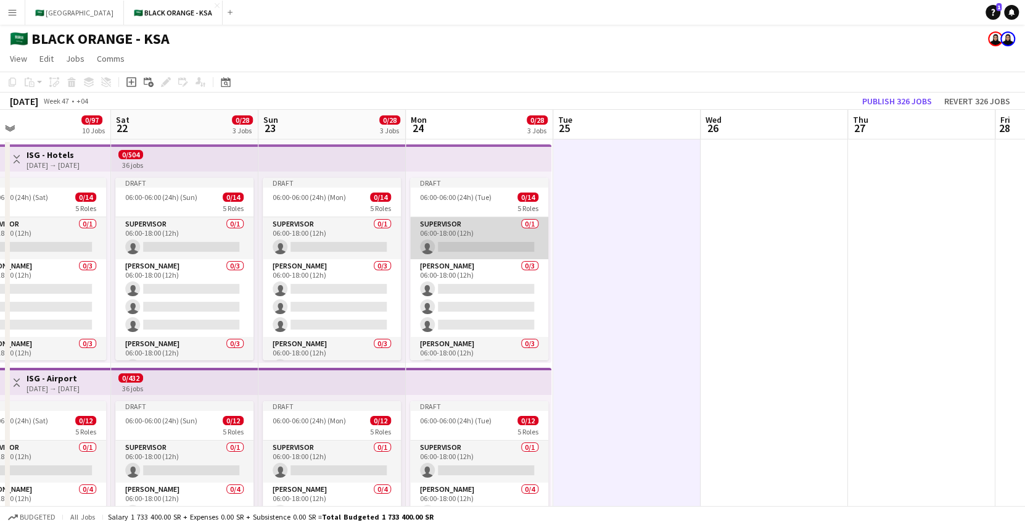
click at [479, 242] on app-card-role "Supervisor 0/1 06:00-18:00 (12h) single-neutral-actions" at bounding box center [479, 238] width 138 height 42
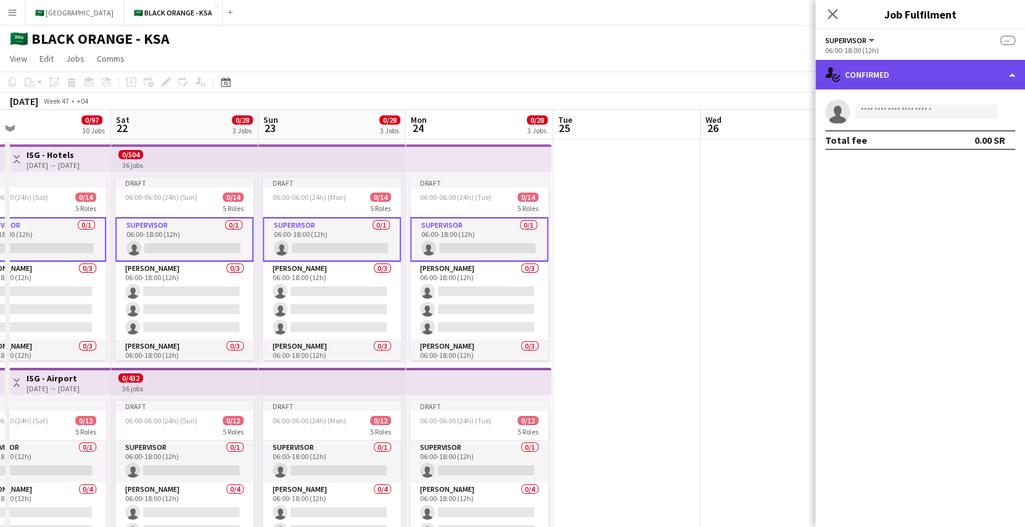
click at [887, 81] on div "single-neutral-actions-check-2 Confirmed" at bounding box center [921, 75] width 210 height 30
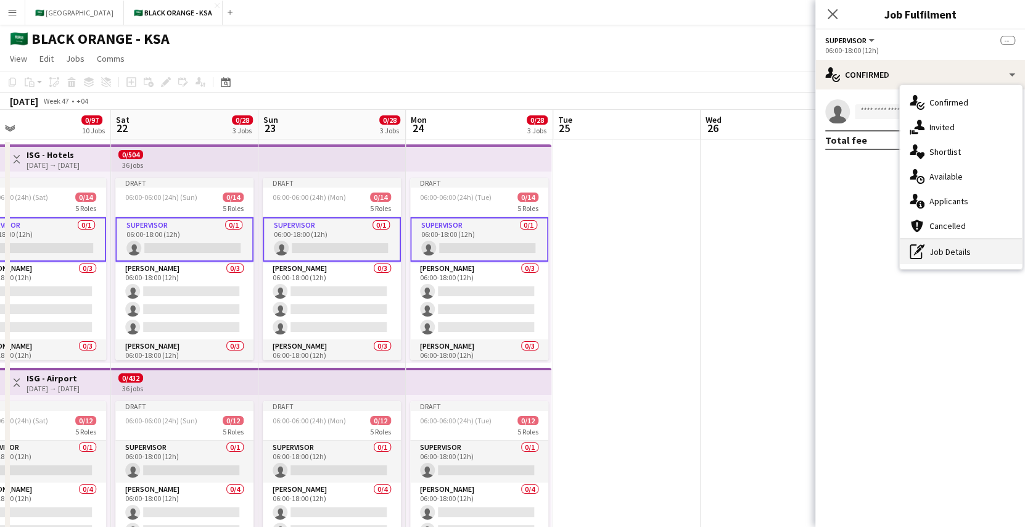
click at [967, 255] on div "pen-write Job Details" at bounding box center [961, 251] width 122 height 25
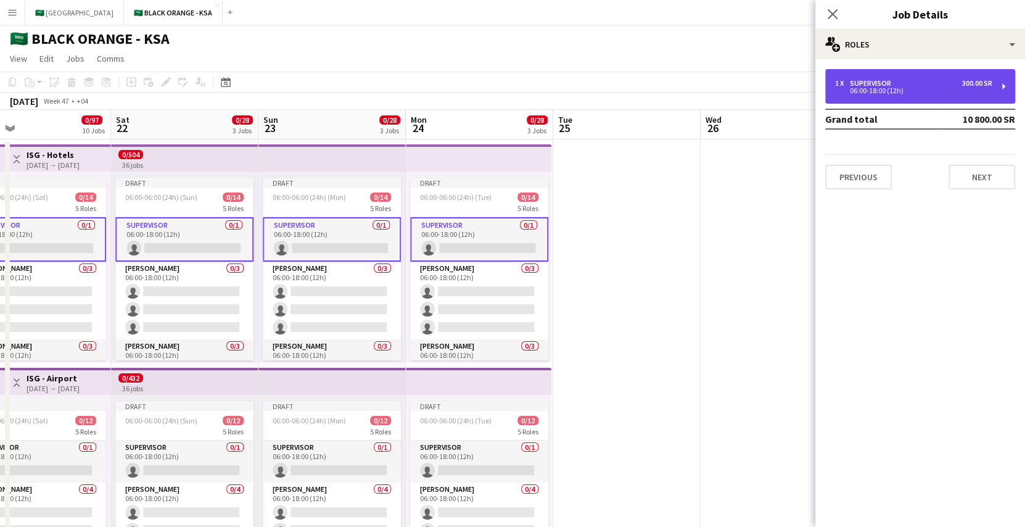
click at [894, 88] on div "06:00-18:00 (12h)" at bounding box center [913, 91] width 157 height 6
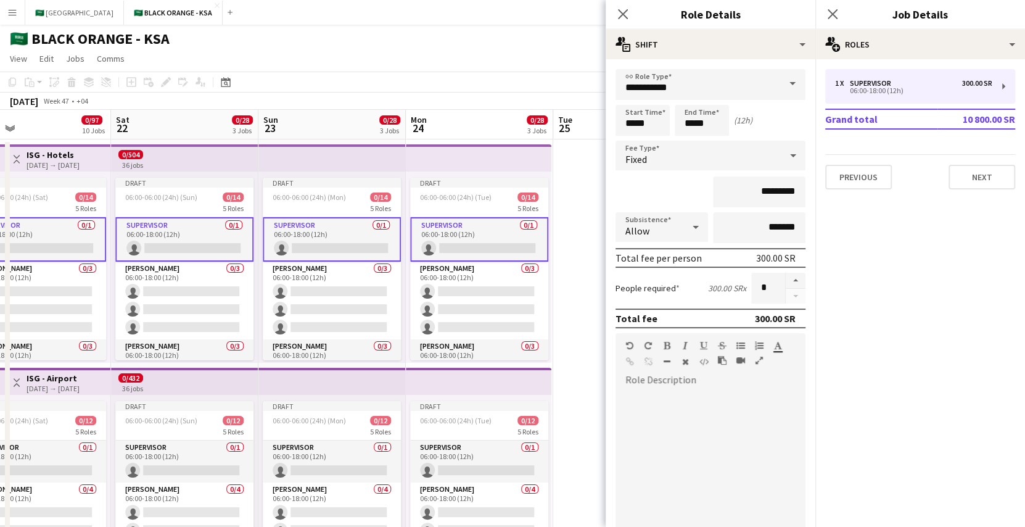
click at [10, 10] on app-icon "Menu" at bounding box center [12, 12] width 10 height 10
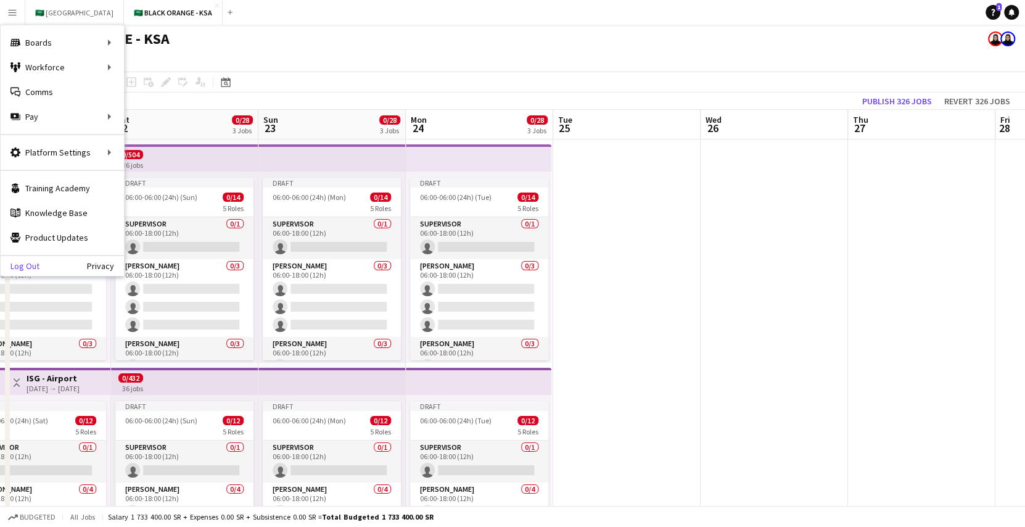
click at [24, 269] on link "Log Out" at bounding box center [20, 266] width 39 height 10
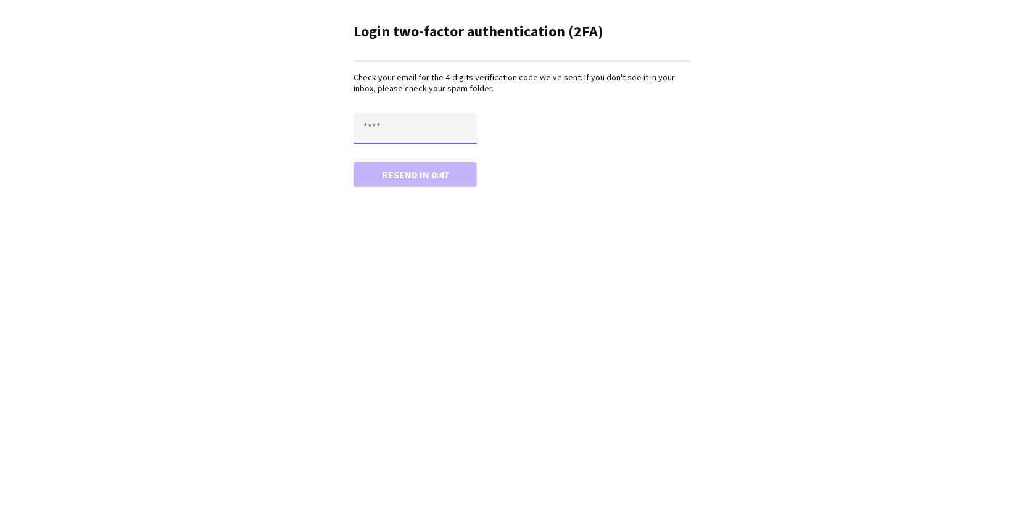
click at [397, 125] on input "text" at bounding box center [415, 128] width 123 height 31
paste input "****"
type input "****"
click at [354, 162] on button "Confirm" at bounding box center [415, 174] width 123 height 25
